Goal: Navigation & Orientation: Understand site structure

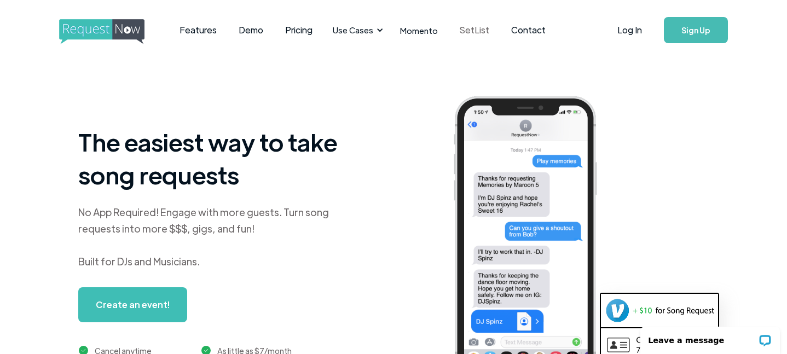
click at [479, 32] on link "SetList" at bounding box center [474, 30] width 51 height 34
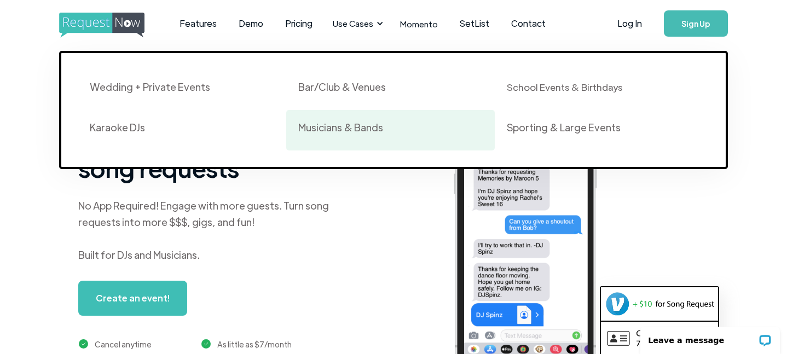
click at [347, 127] on div "Musicians & Bands" at bounding box center [340, 127] width 85 height 13
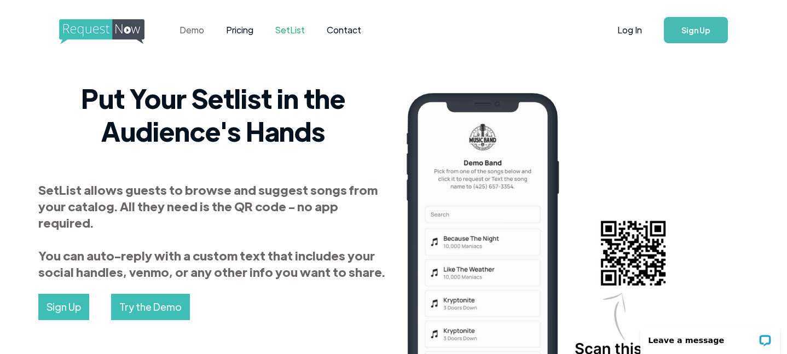
click at [194, 35] on link "Demo" at bounding box center [192, 30] width 47 height 34
click at [116, 32] on img "home" at bounding box center [112, 31] width 106 height 25
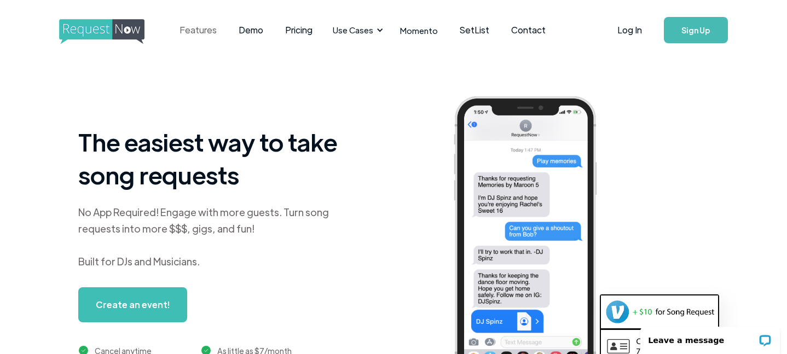
click at [181, 33] on link "Features" at bounding box center [198, 30] width 59 height 34
